Goal: Transaction & Acquisition: Book appointment/travel/reservation

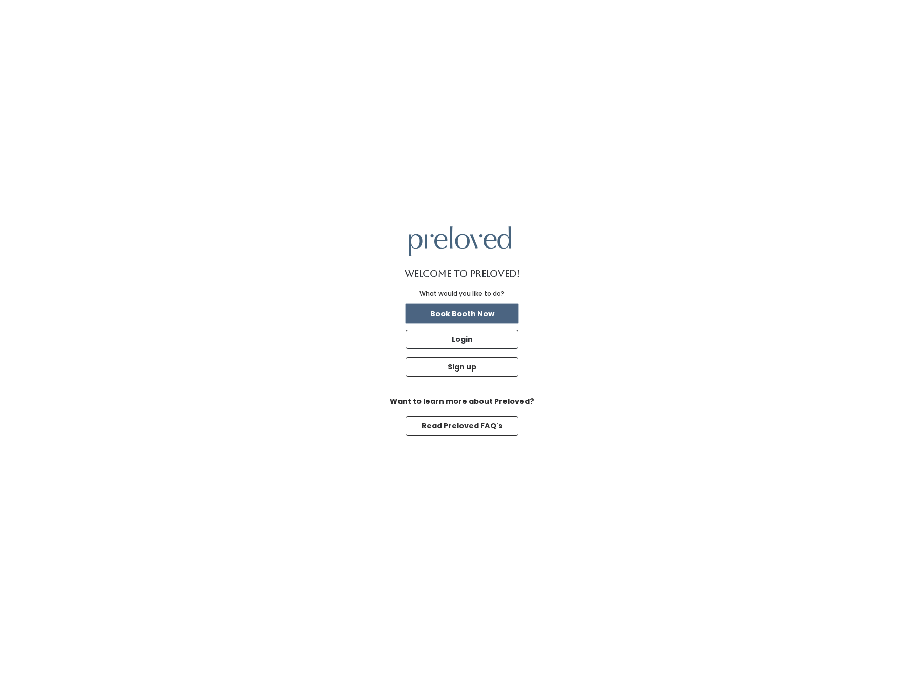
click at [487, 309] on button "Book Booth Now" at bounding box center [462, 313] width 113 height 19
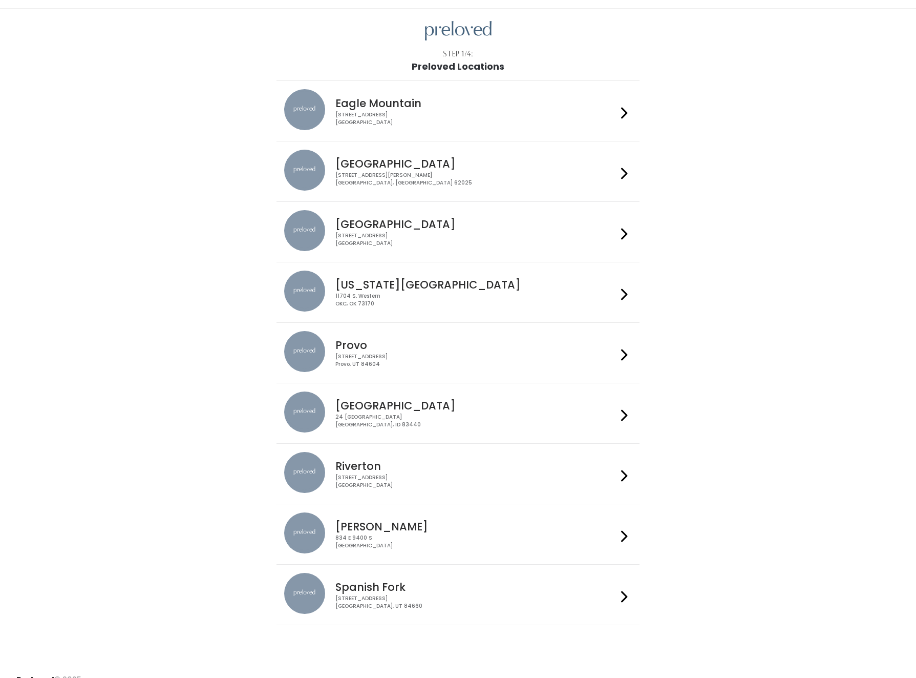
scroll to position [38, 0]
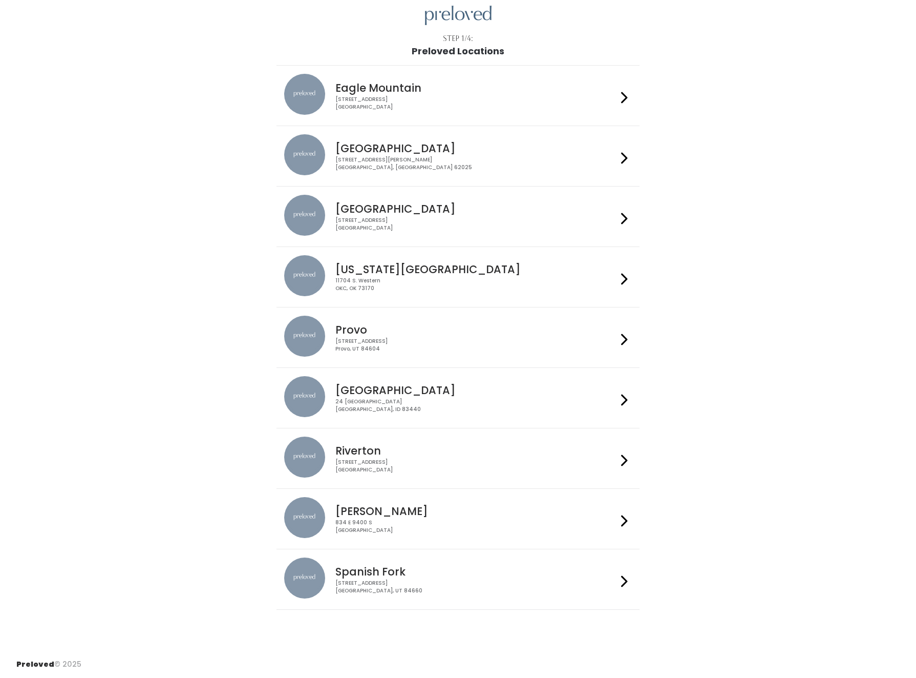
click at [498, 448] on h4 "Riverton" at bounding box center [476, 451] width 282 height 12
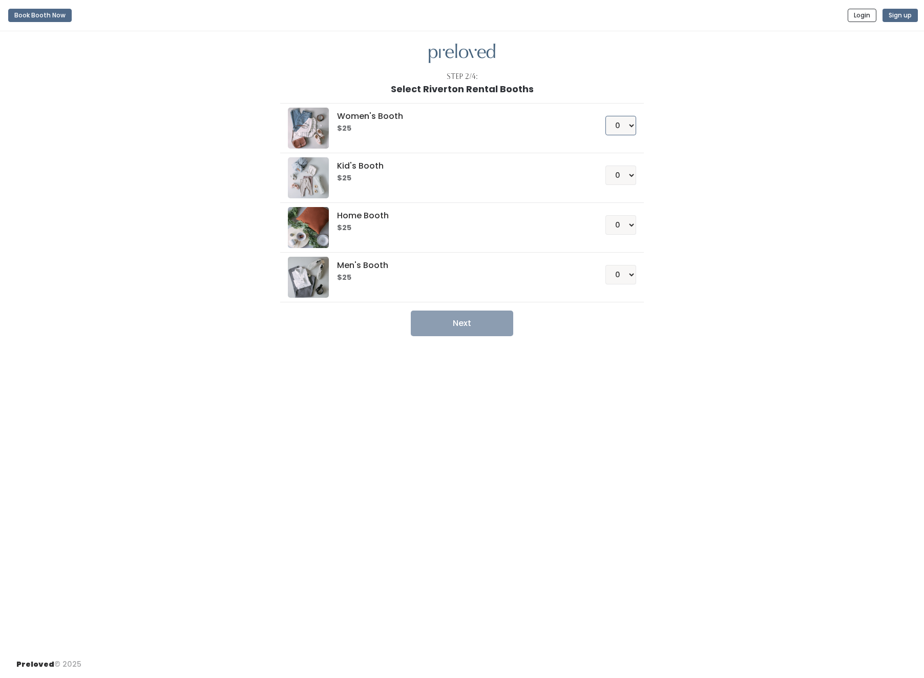
click at [626, 120] on select "0 1 2 3 4" at bounding box center [620, 125] width 31 height 19
select select "1"
click at [605, 116] on select "0 1 2 3 4" at bounding box center [620, 125] width 31 height 19
click at [475, 321] on button "Next" at bounding box center [462, 323] width 102 height 26
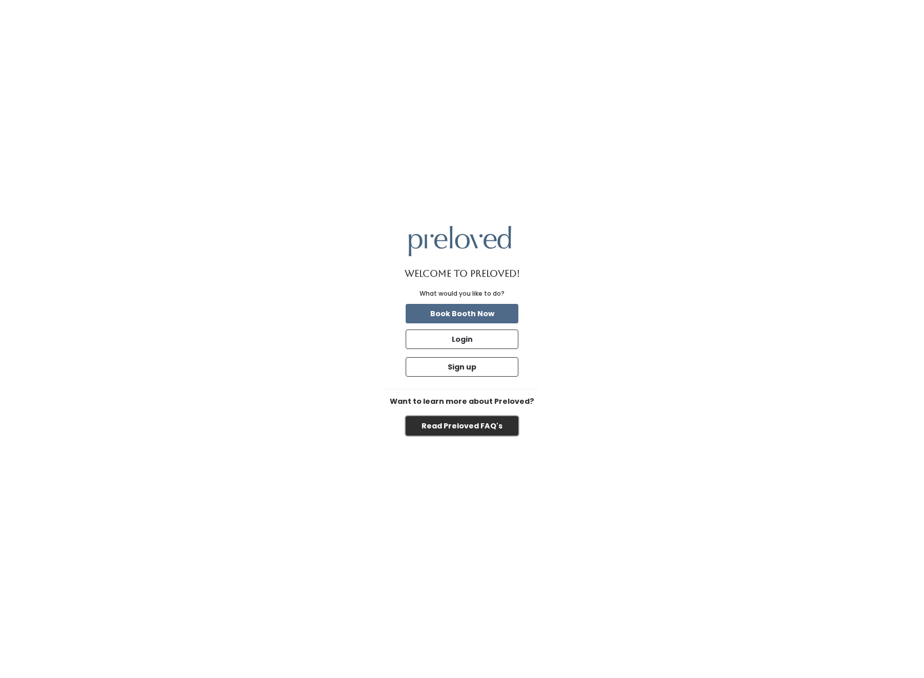
click at [496, 425] on button "Read Preloved FAQ's" at bounding box center [462, 425] width 113 height 19
